Goal: Navigation & Orientation: Find specific page/section

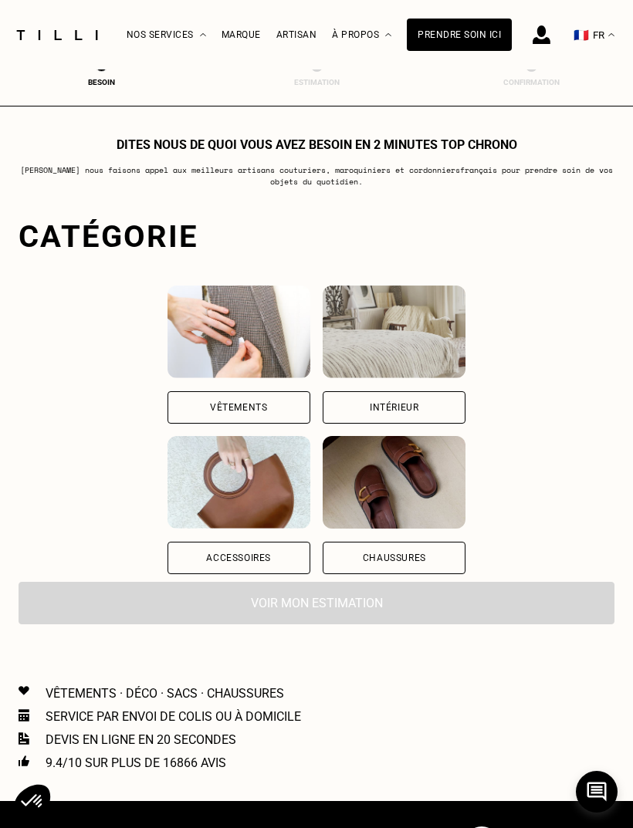
click at [231, 409] on div "Vêtements" at bounding box center [238, 407] width 143 height 32
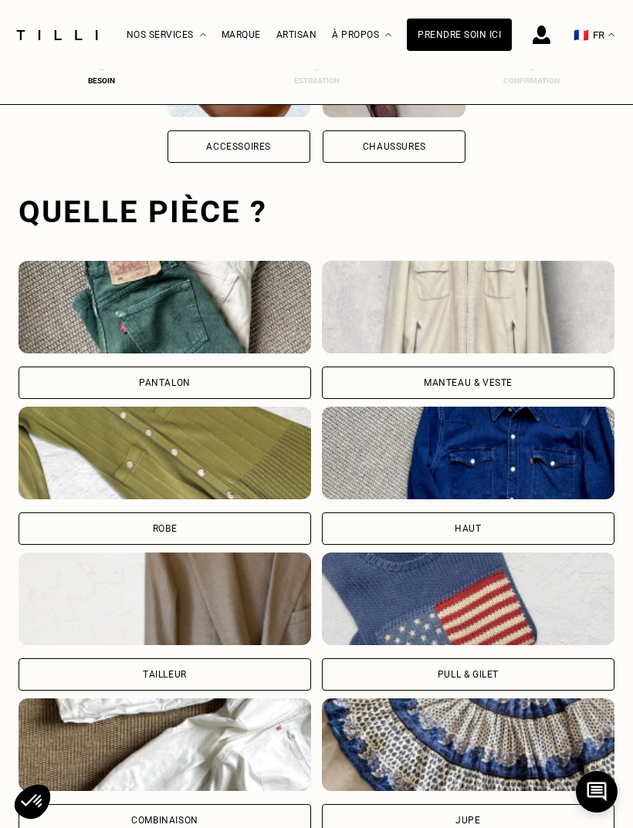
scroll to position [476, 0]
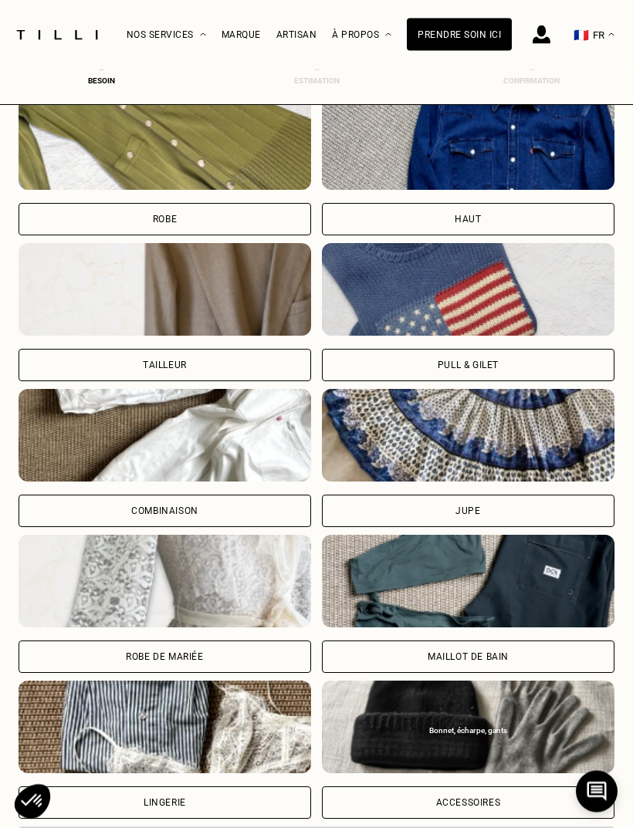
click at [562, 518] on div "Jupe" at bounding box center [468, 511] width 292 height 32
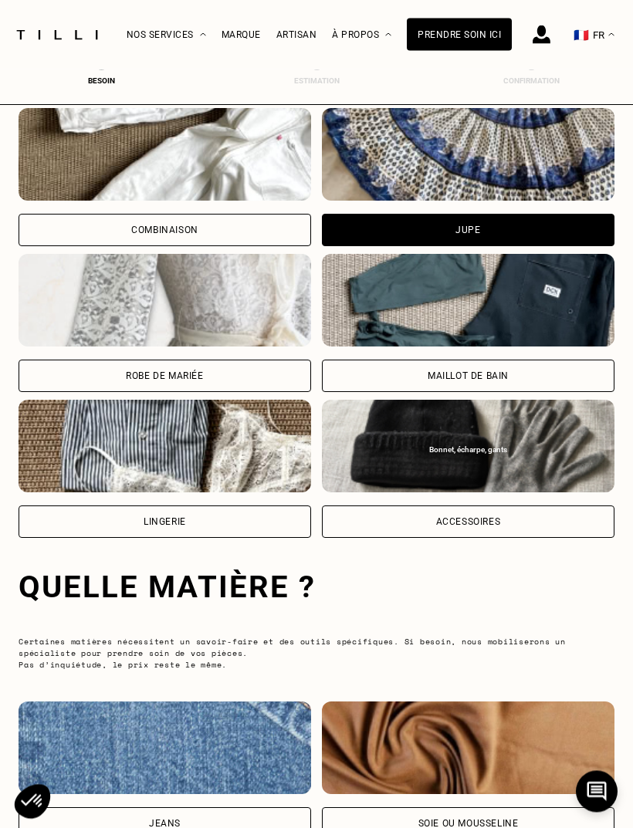
scroll to position [1442, 0]
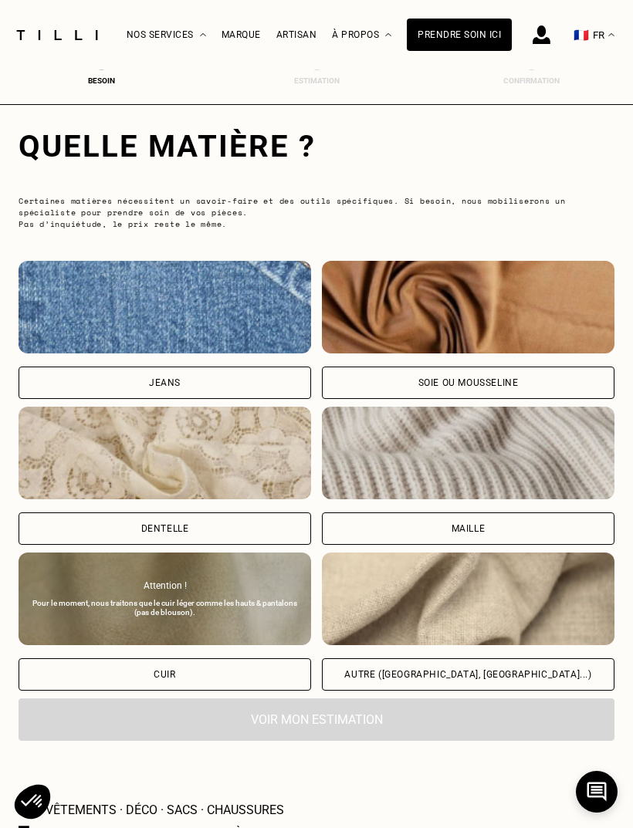
click at [573, 525] on div "Maille" at bounding box center [468, 528] width 292 height 32
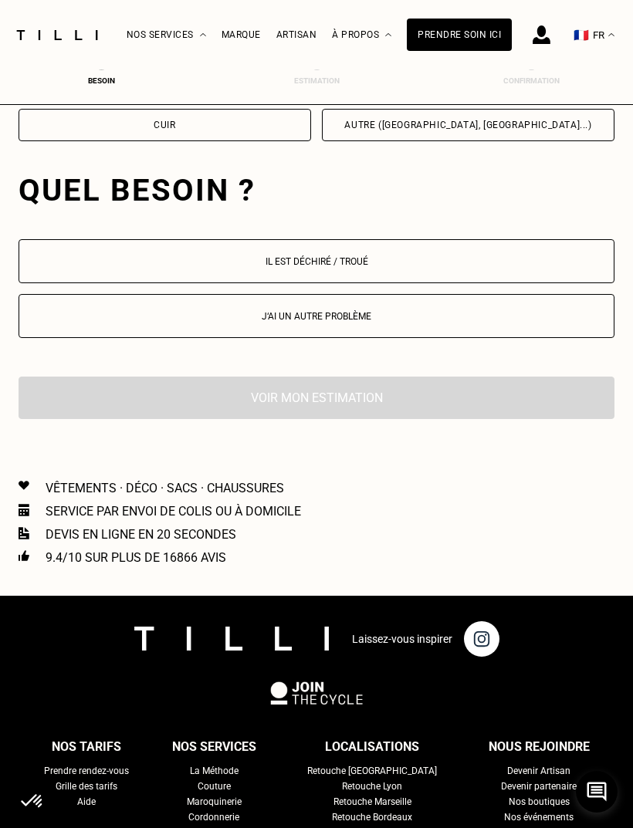
scroll to position [2039, 0]
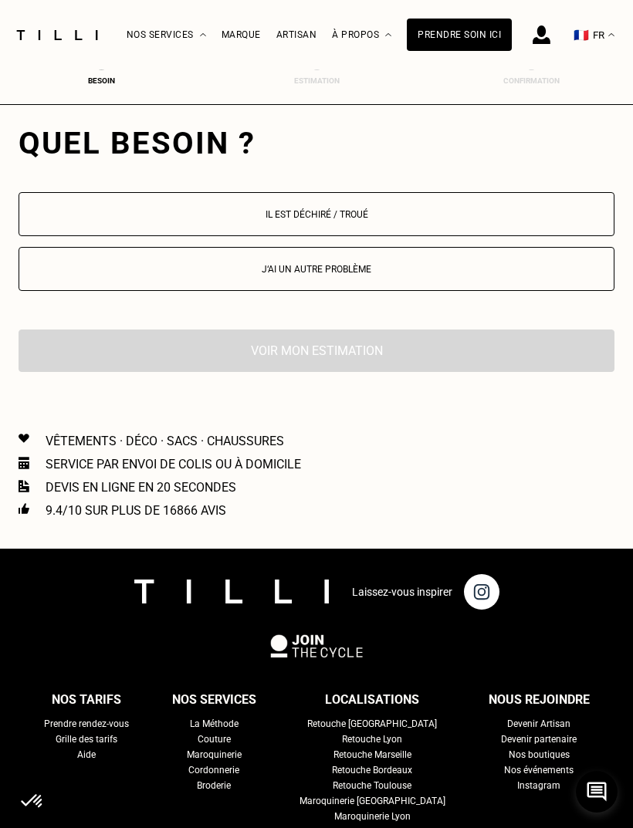
click at [592, 285] on button "J‘ai un autre problème" at bounding box center [317, 269] width 596 height 44
select select "FR"
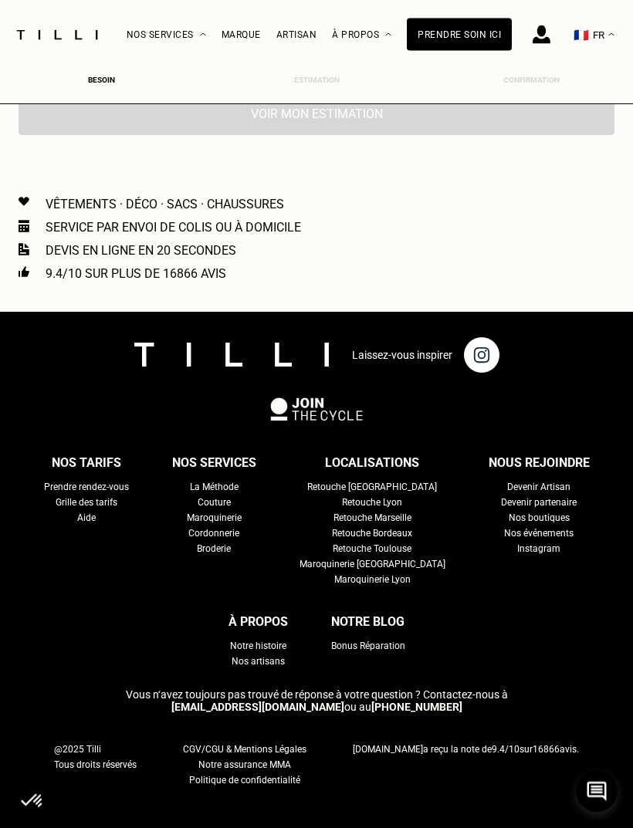
scroll to position [2538, 0]
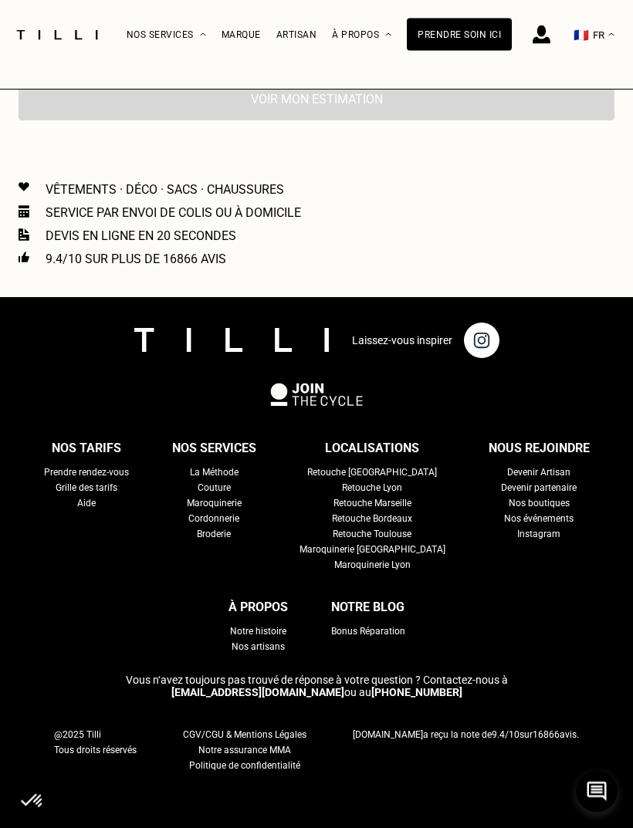
scroll to position [3153, 0]
